Goal: Use online tool/utility: Use online tool/utility

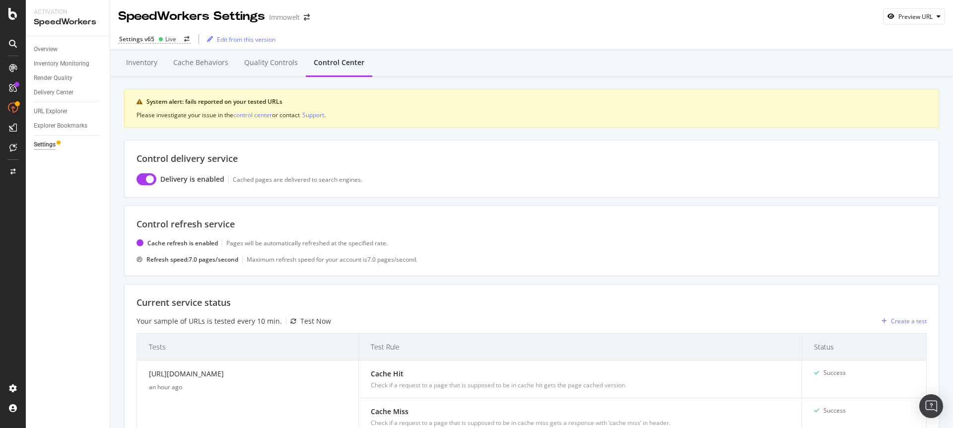
click at [888, 15] on div "button" at bounding box center [891, 16] width 15 height 6
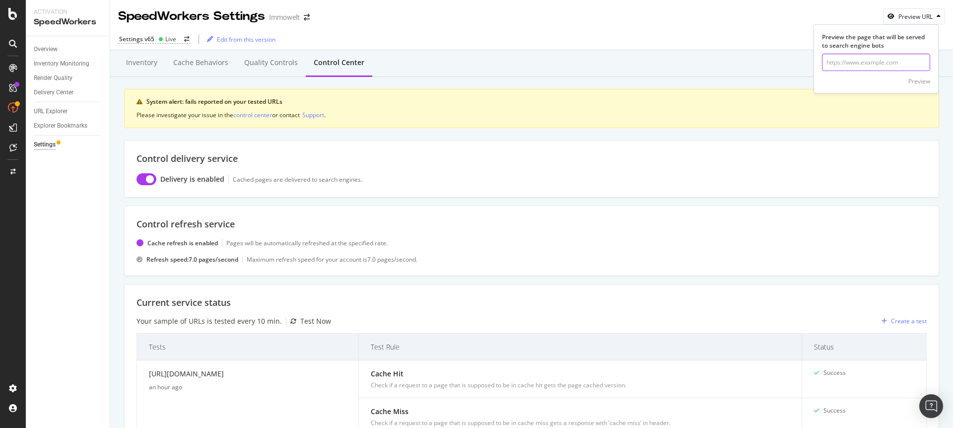
click at [860, 63] on input "url" at bounding box center [876, 62] width 108 height 17
paste input "[URL][DOMAIN_NAME]"
type input "[URL][DOMAIN_NAME]"
click at [926, 83] on div "Preview" at bounding box center [920, 81] width 22 height 8
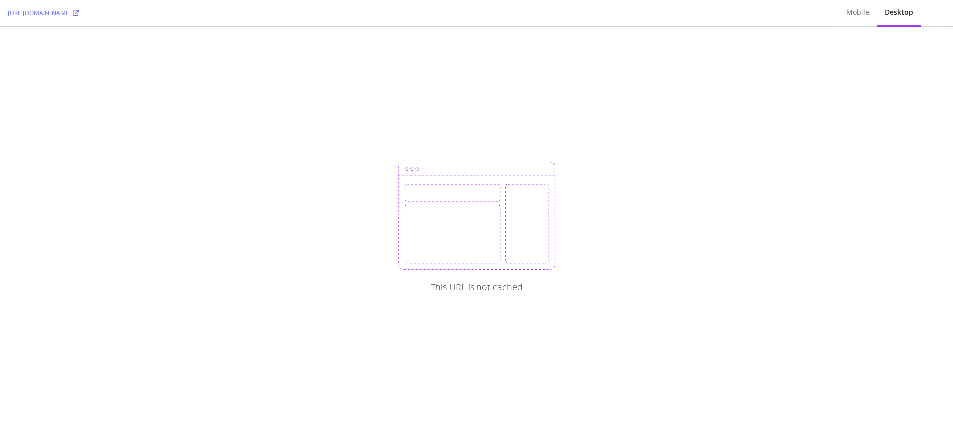
click at [31, 76] on div "This URL is not cached" at bounding box center [476, 227] width 952 height 401
